Goal: Task Accomplishment & Management: Manage account settings

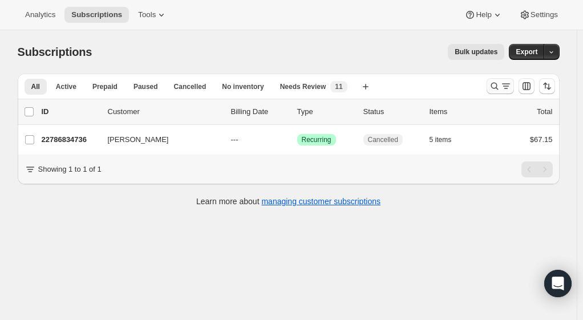
click at [494, 90] on icon "Search and filter results" at bounding box center [494, 85] width 11 height 11
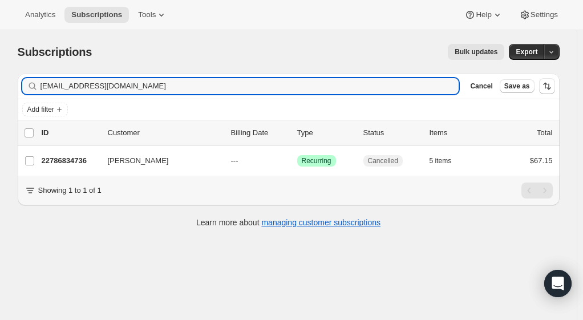
drag, startPoint x: 131, startPoint y: 93, endPoint x: 31, endPoint y: 88, distance: 100.5
click at [31, 88] on div "[EMAIL_ADDRESS][DOMAIN_NAME] Clear" at bounding box center [240, 86] width 437 height 16
type input "[EMAIL_ADDRESS][DOMAIN_NAME]"
